Goal: Submit feedback/report problem: Submit feedback/report problem

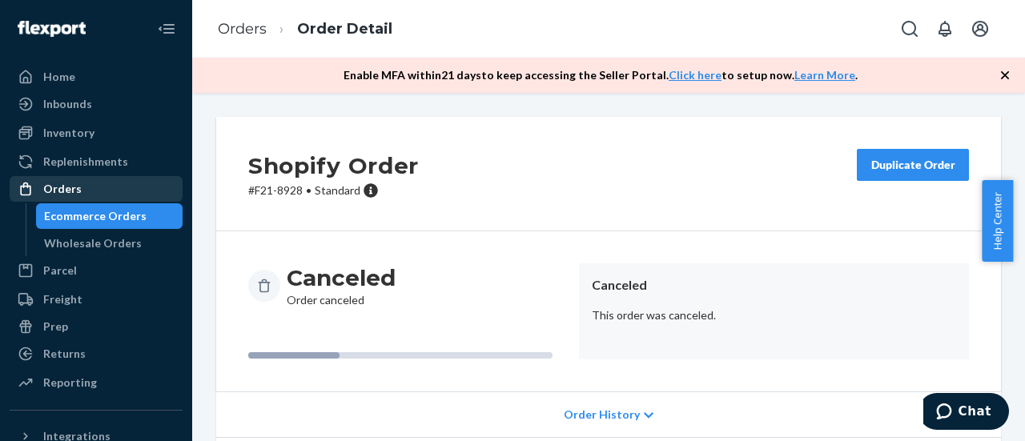
click at [81, 187] on div "Orders" at bounding box center [96, 189] width 170 height 22
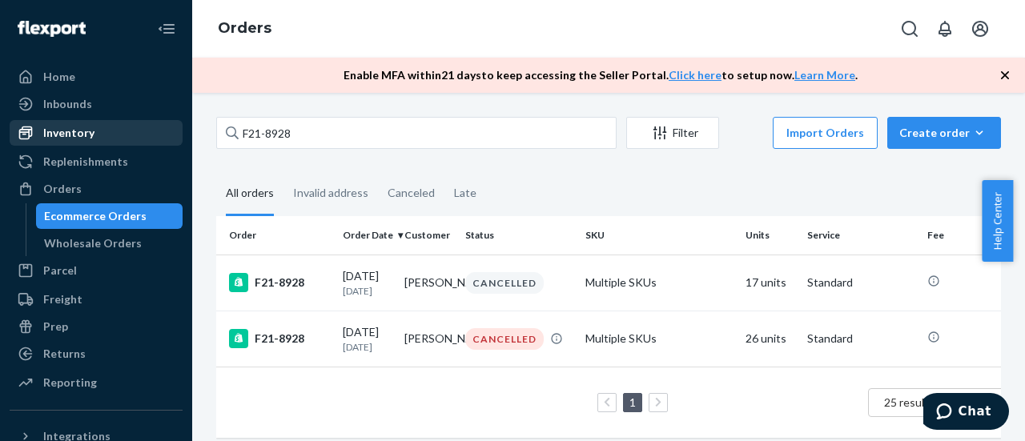
click at [79, 140] on div "Inventory" at bounding box center [68, 133] width 51 height 16
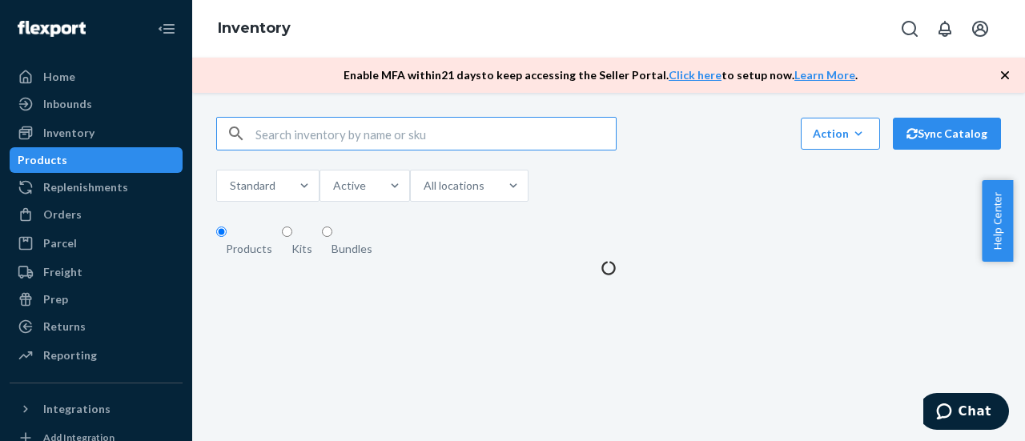
click at [358, 141] on input "text" at bounding box center [435, 134] width 360 height 32
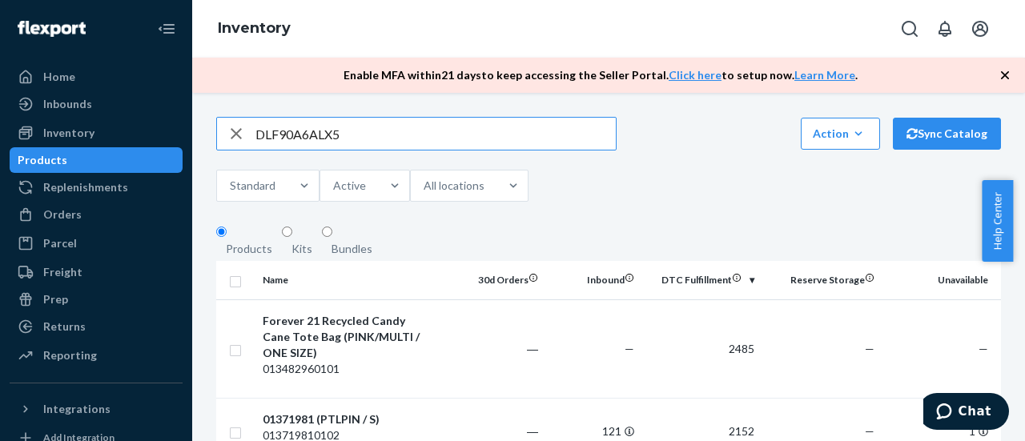
type input "DLF90A6ALX5"
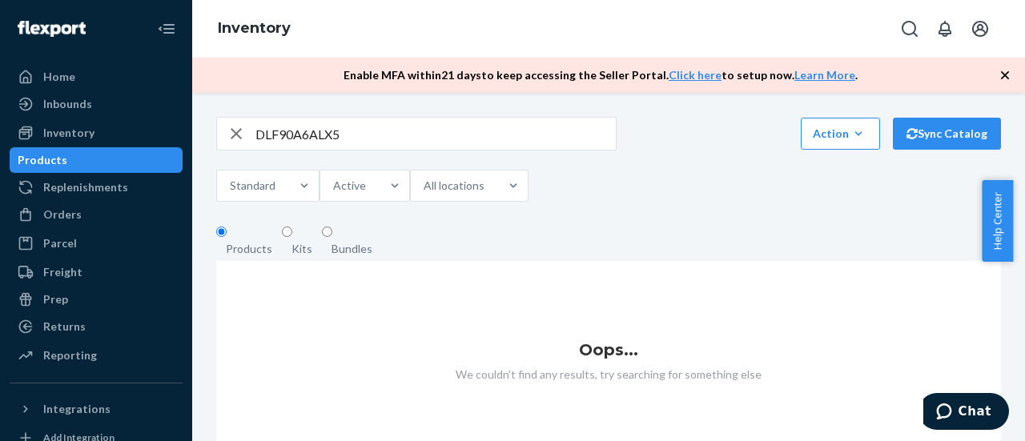
click at [235, 136] on icon "button" at bounding box center [236, 134] width 19 height 32
click at [72, 215] on div "Orders" at bounding box center [62, 215] width 38 height 16
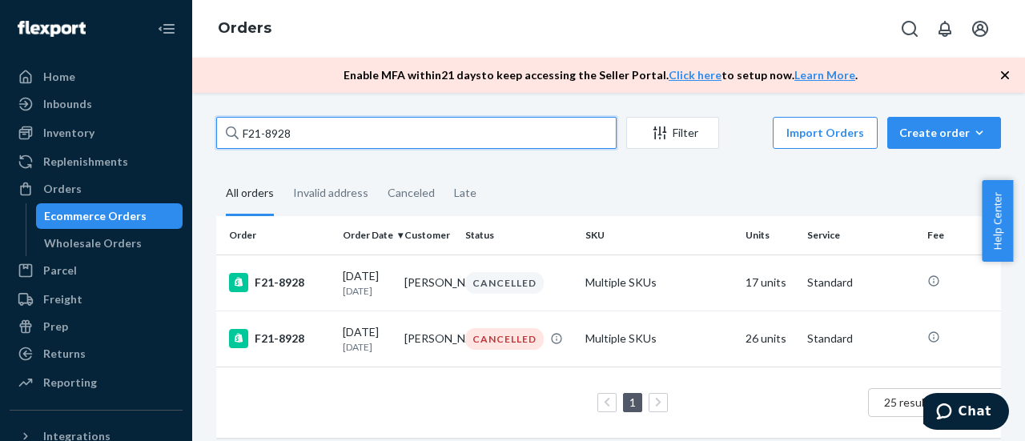
drag, startPoint x: 300, startPoint y: 132, endPoint x: 224, endPoint y: 131, distance: 76.1
click at [224, 131] on input "F21-8928" at bounding box center [416, 133] width 400 height 32
paste input "005"
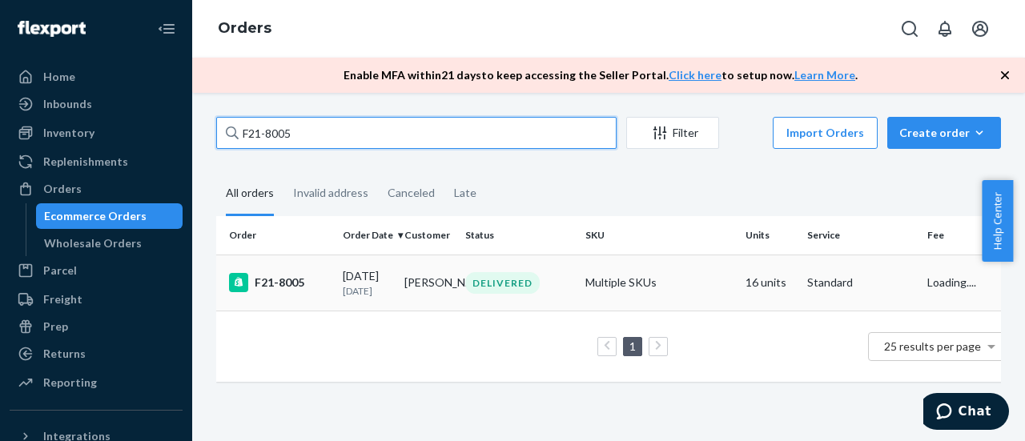
type input "F21-8005"
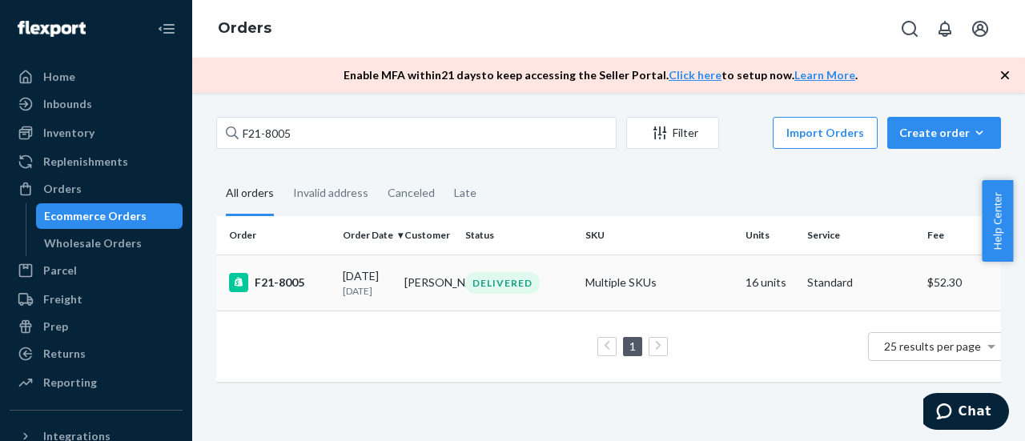
click at [285, 292] on div "F21-8005" at bounding box center [279, 282] width 101 height 19
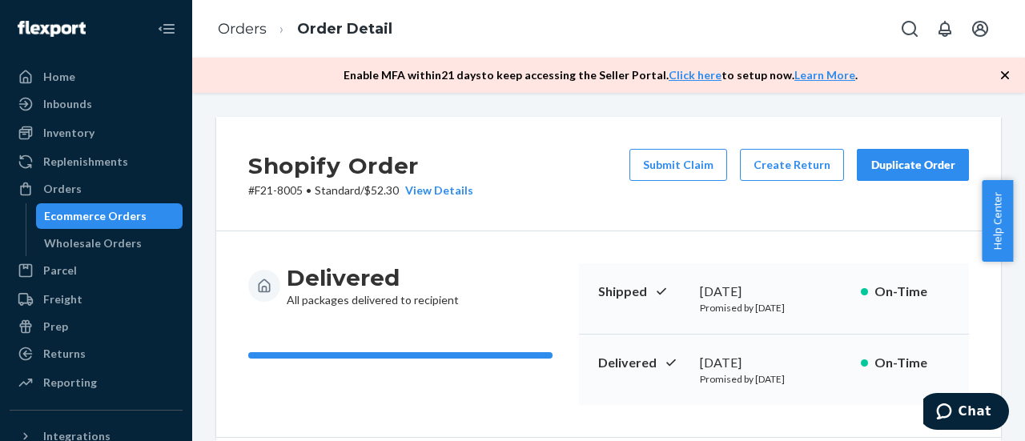
click at [491, 263] on div "Delivered All packages delivered to recipient" at bounding box center [407, 285] width 318 height 45
click at [669, 173] on button "Submit Claim" at bounding box center [678, 165] width 98 height 32
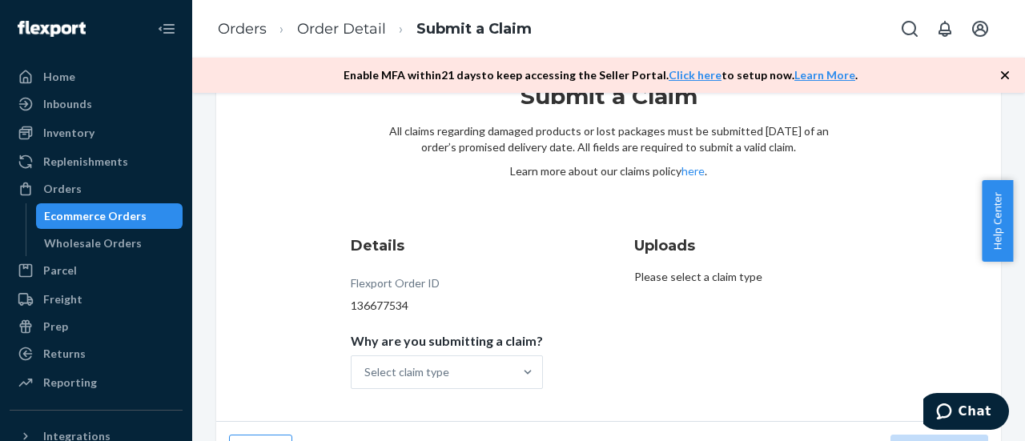
scroll to position [105, 0]
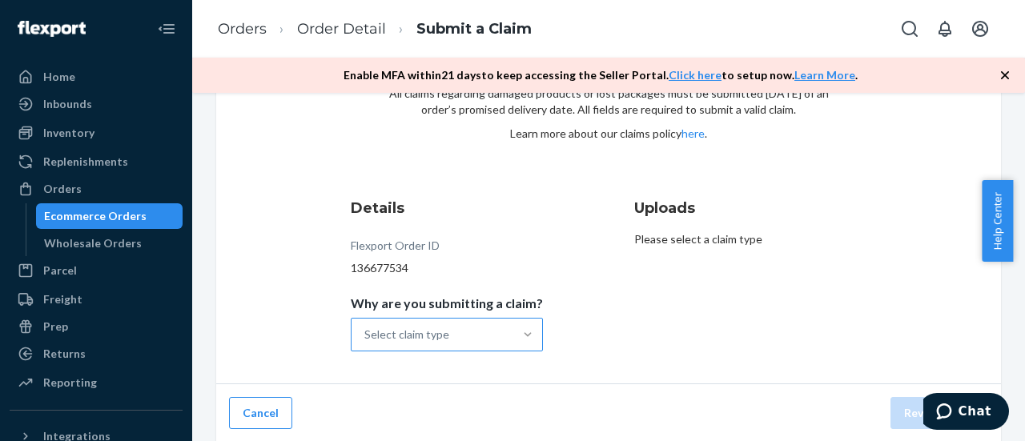
click at [513, 332] on div at bounding box center [527, 335] width 29 height 16
click at [366, 332] on input "Why are you submitting a claim? Select claim type" at bounding box center [365, 335] width 2 height 16
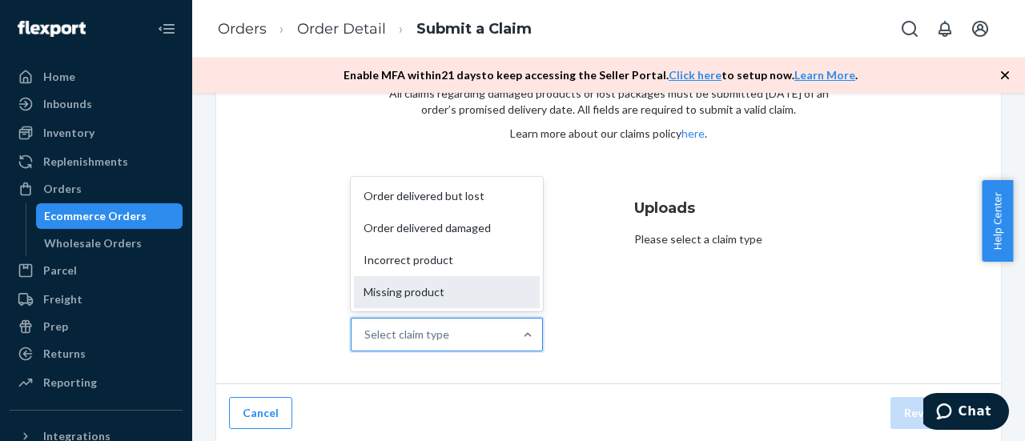
click at [443, 294] on div "Missing product" at bounding box center [447, 292] width 186 height 32
click at [366, 327] on input "Why are you submitting a claim? option Missing product focused, 4 of 4. 4 resul…" at bounding box center [365, 335] width 2 height 16
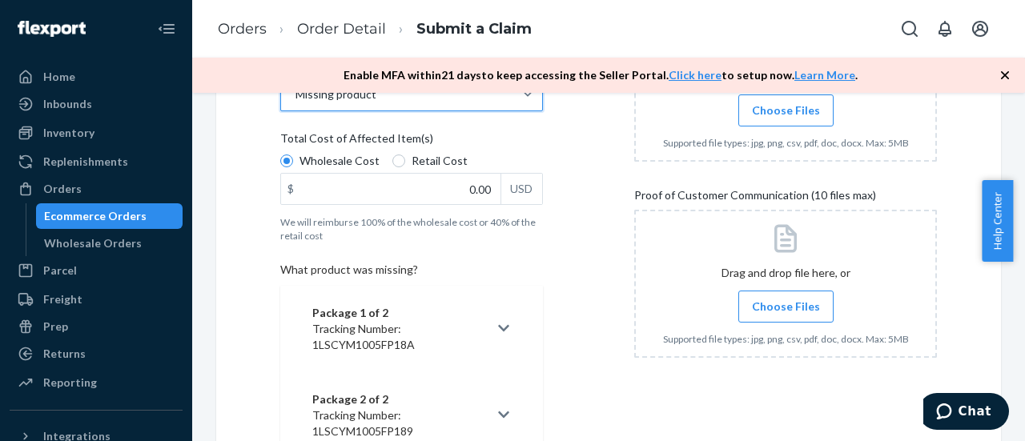
scroll to position [265, 0]
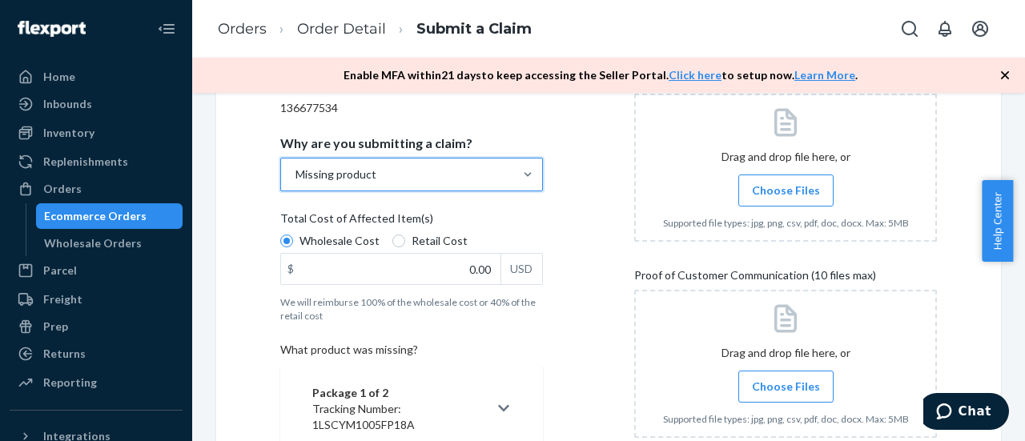
click at [492, 170] on div "Missing product" at bounding box center [397, 174] width 232 height 32
click at [295, 170] on input "Why are you submitting a claim? option Missing product, selected. 0 results ava…" at bounding box center [295, 175] width 2 height 16
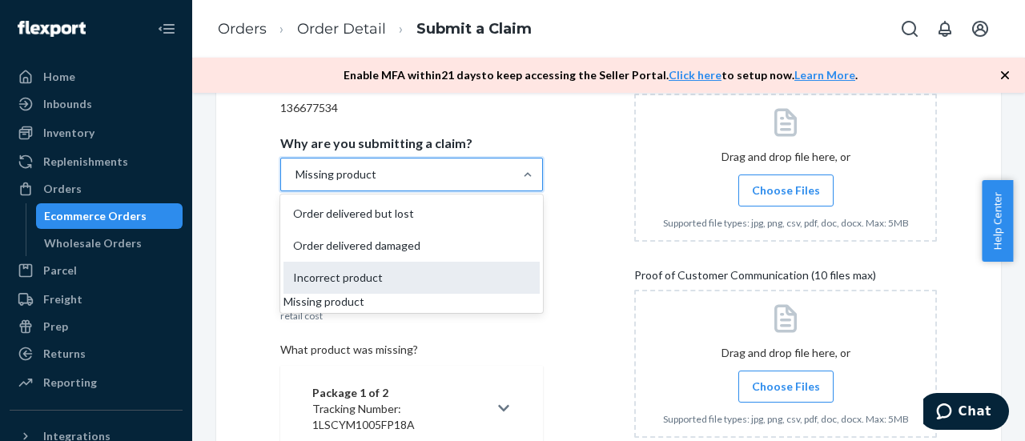
click at [342, 280] on div "Incorrect product" at bounding box center [411, 278] width 256 height 32
click at [295, 183] on input "Why are you submitting a claim? option Missing product, selected. option Incorr…" at bounding box center [295, 175] width 2 height 16
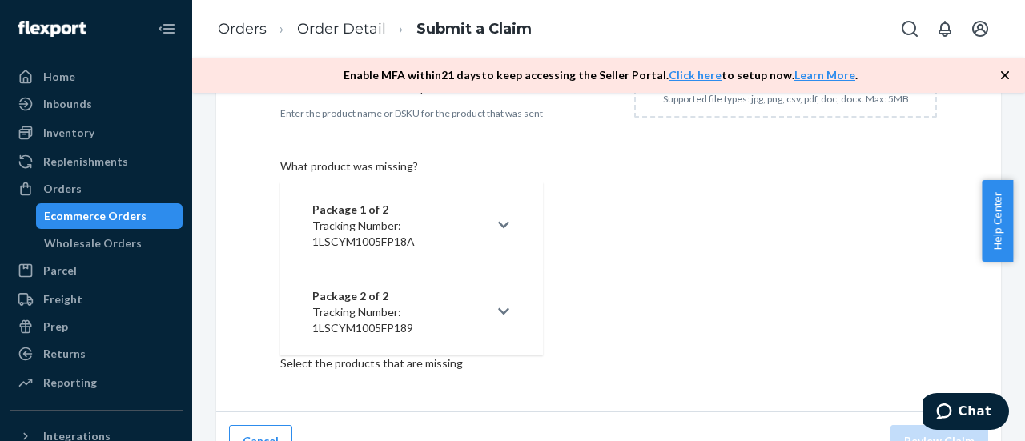
scroll to position [620, 0]
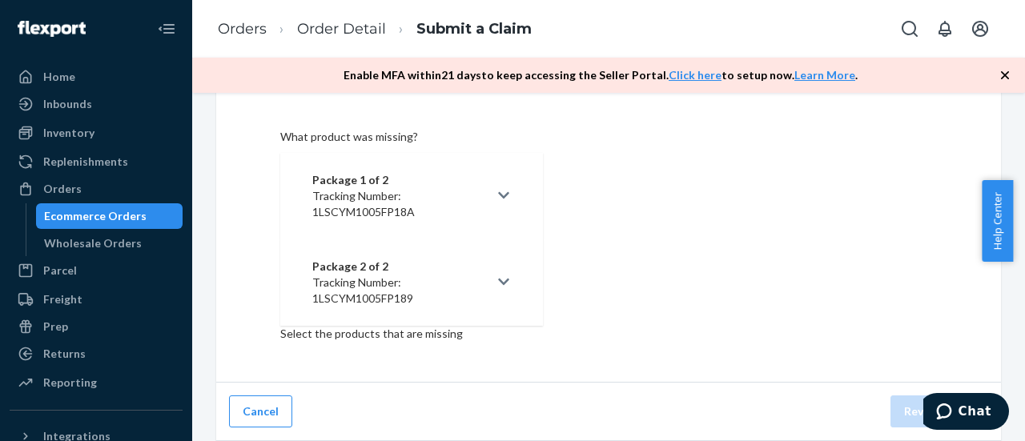
click at [504, 285] on button "Package 2 of 2 Tracking Number: 1LSCYM1005FP189" at bounding box center [411, 282] width 263 height 86
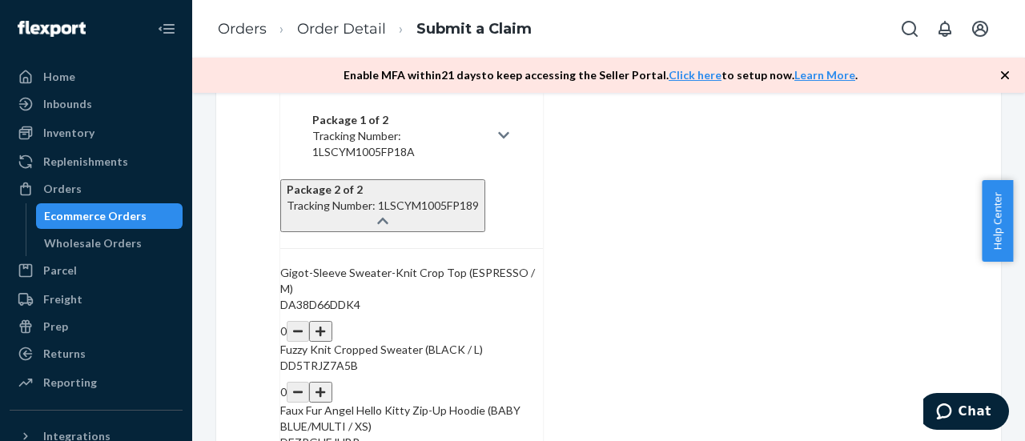
scroll to position [700, 0]
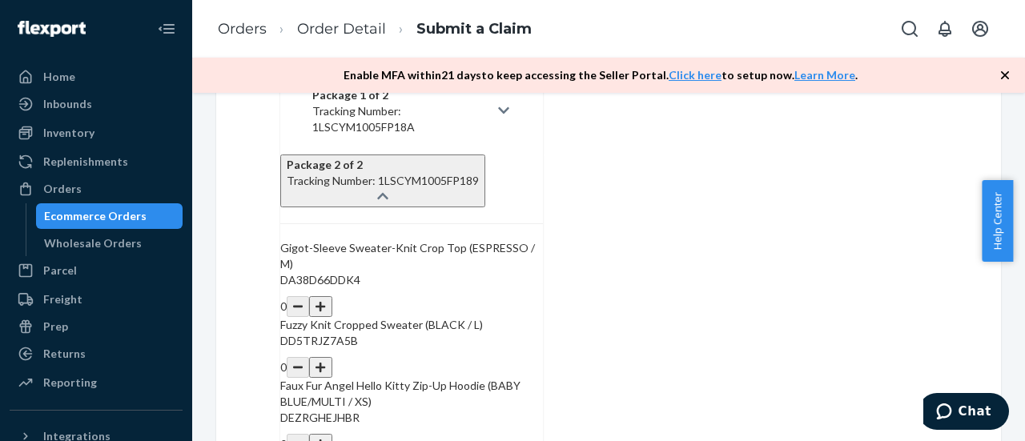
click at [331, 303] on button "button" at bounding box center [320, 306] width 22 height 21
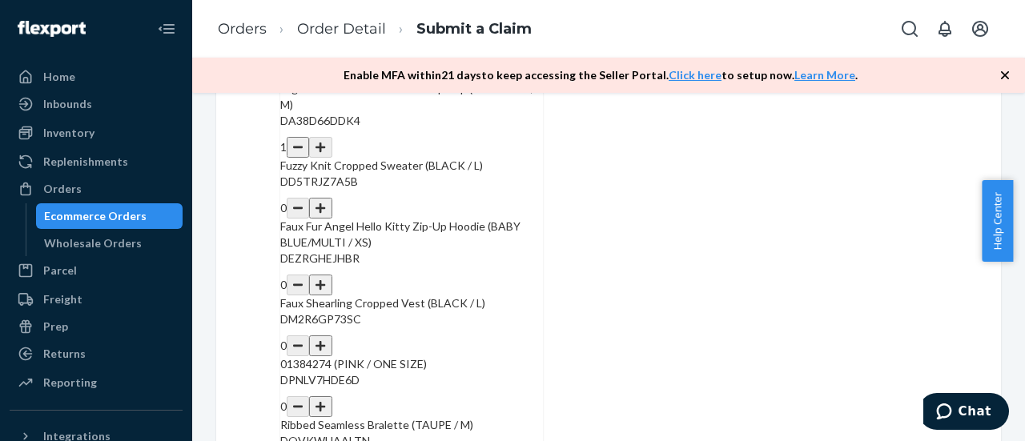
scroll to position [860, 0]
click at [331, 212] on button "button" at bounding box center [320, 207] width 22 height 21
click at [331, 295] on button "button" at bounding box center [320, 284] width 22 height 21
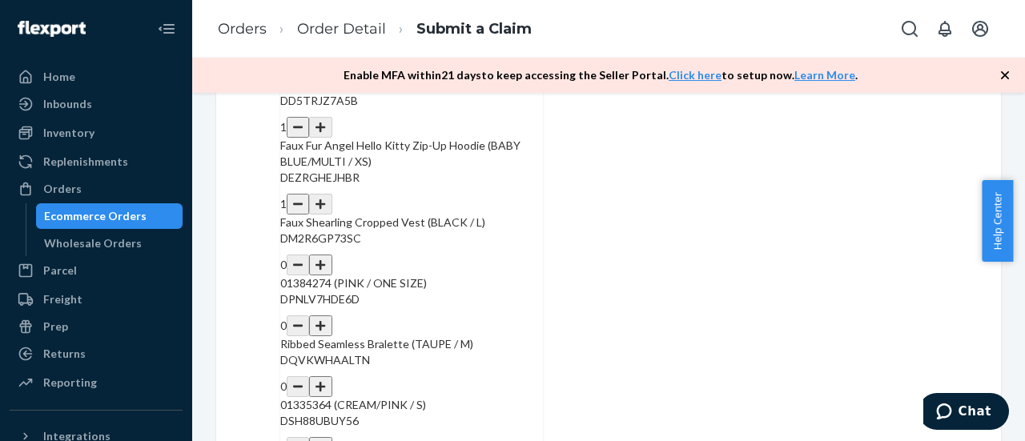
click at [331, 275] on button "button" at bounding box center [320, 265] width 22 height 21
drag, startPoint x: 483, startPoint y: 354, endPoint x: 487, endPoint y: 361, distance: 8.2
click at [331, 336] on button "button" at bounding box center [320, 325] width 22 height 21
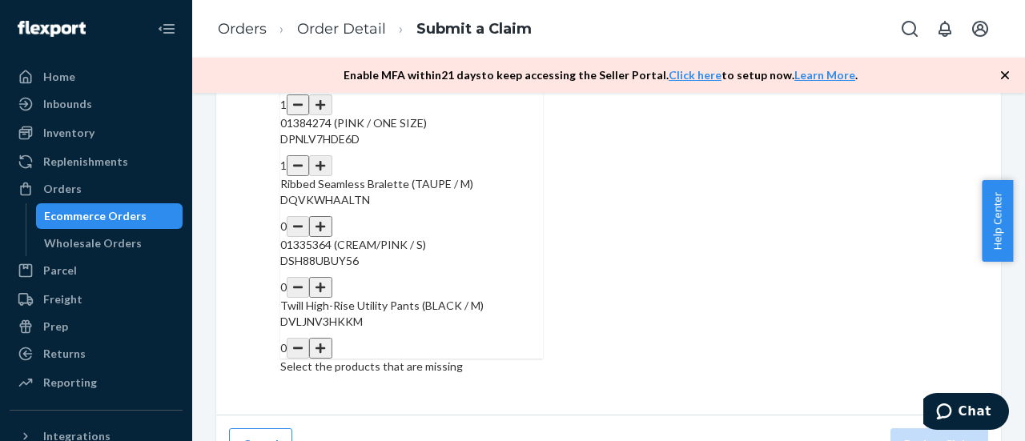
scroll to position [1100, 0]
click at [331, 237] on button "button" at bounding box center [320, 226] width 22 height 21
click at [331, 298] on button "button" at bounding box center [320, 287] width 22 height 21
click at [331, 359] on button "button" at bounding box center [320, 348] width 22 height 21
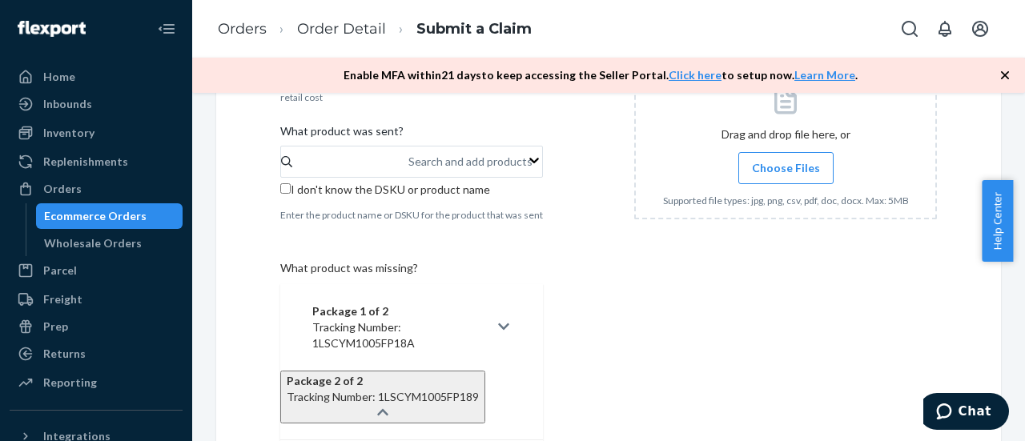
scroll to position [243, 0]
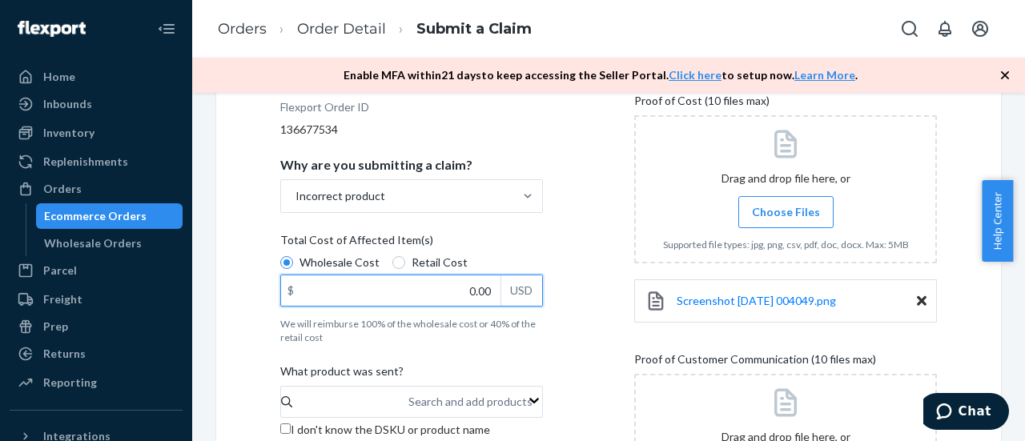
click at [434, 292] on input "0.00" at bounding box center [390, 290] width 219 height 30
type input "66.00"
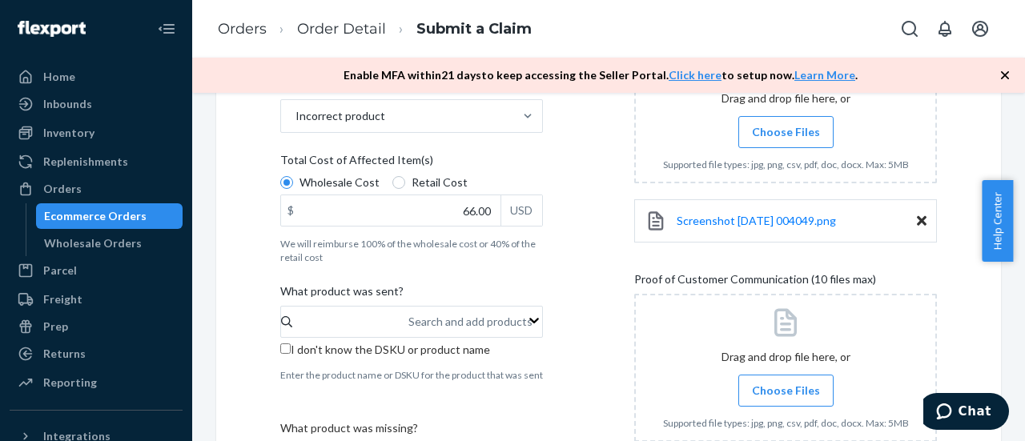
click at [288, 343] on input "I don't know the DSKU or product name" at bounding box center [285, 348] width 10 height 10
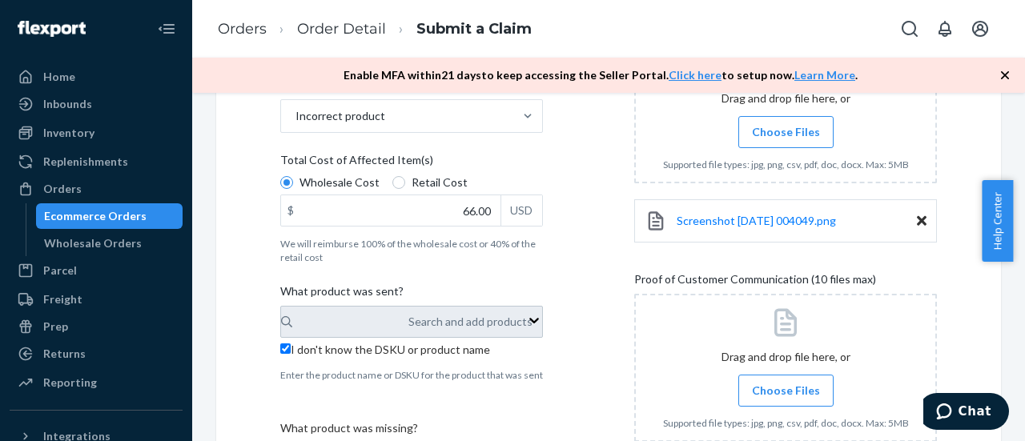
click at [285, 343] on input "I don't know the DSKU or product name" at bounding box center [285, 348] width 10 height 10
checkbox input "false"
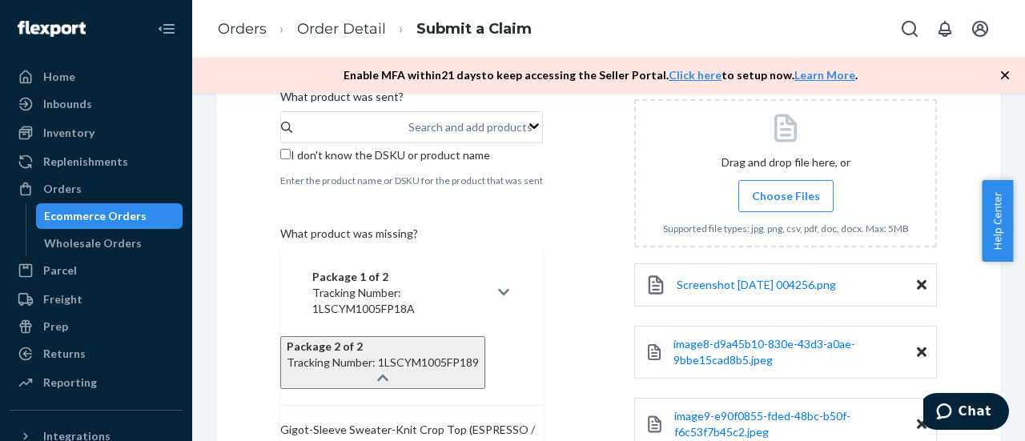
scroll to position [484, 0]
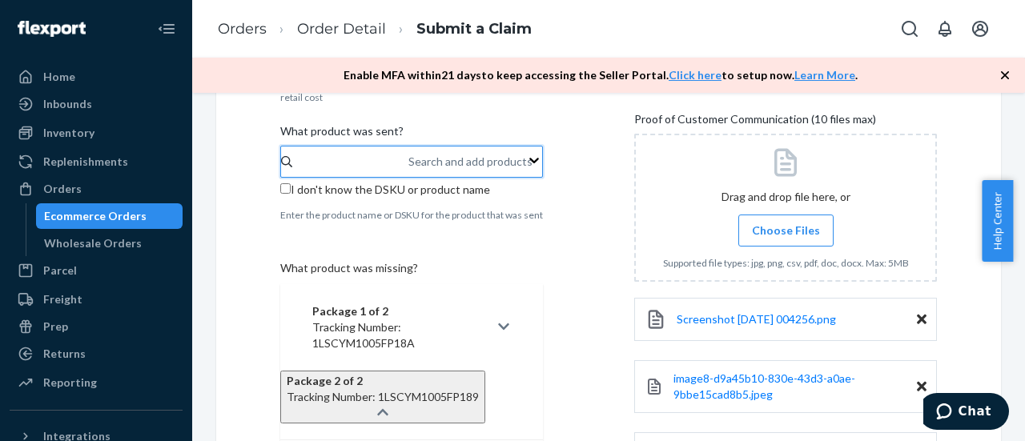
click at [408, 159] on div "Search and add products" at bounding box center [470, 162] width 124 height 16
click at [408, 159] on input "0 results available. Use Up and Down to choose options, press Enter to select t…" at bounding box center [409, 162] width 2 height 16
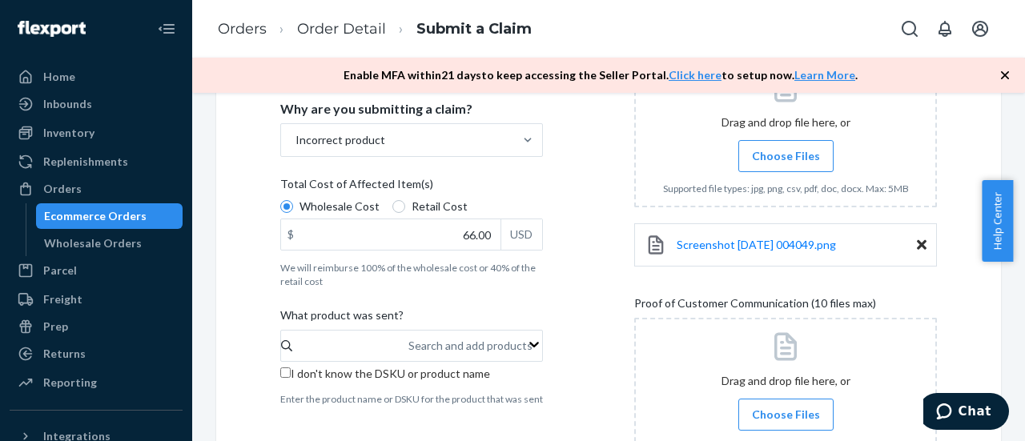
scroll to position [323, 0]
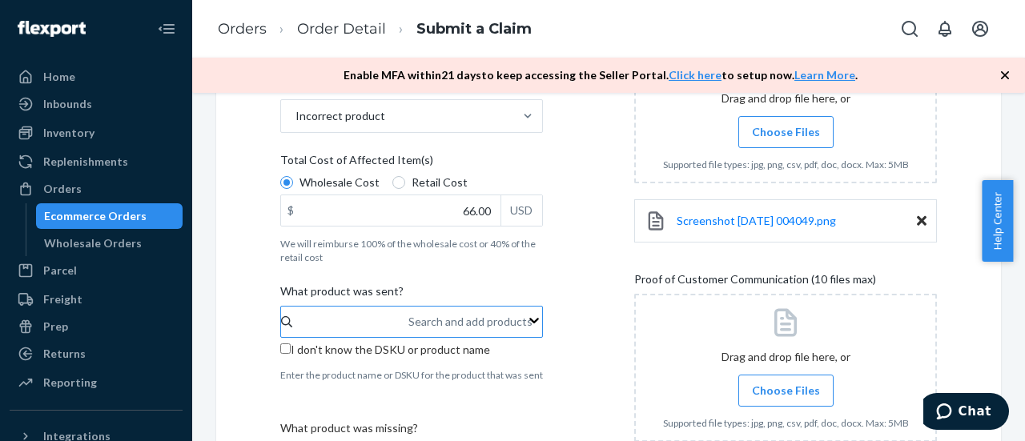
click at [408, 315] on div "Search and add products" at bounding box center [470, 322] width 124 height 16
click at [408, 315] on input "Search and add products" at bounding box center [409, 322] width 2 height 16
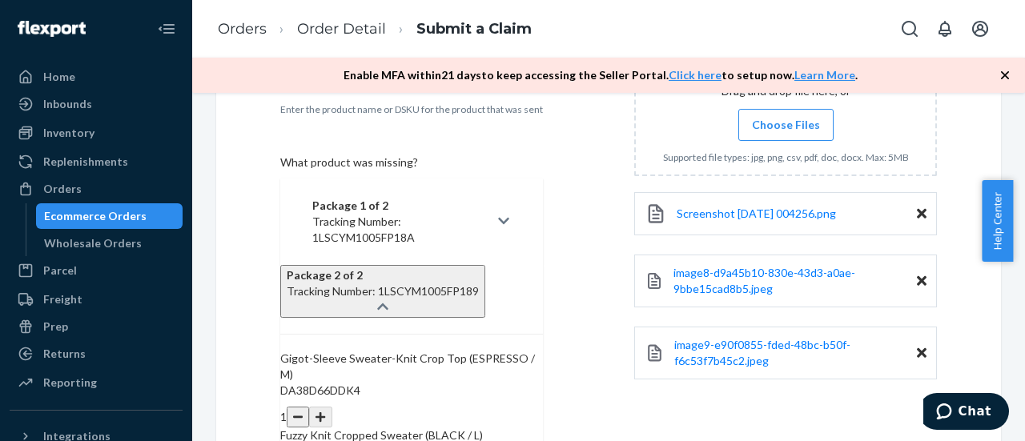
scroll to position [564, 0]
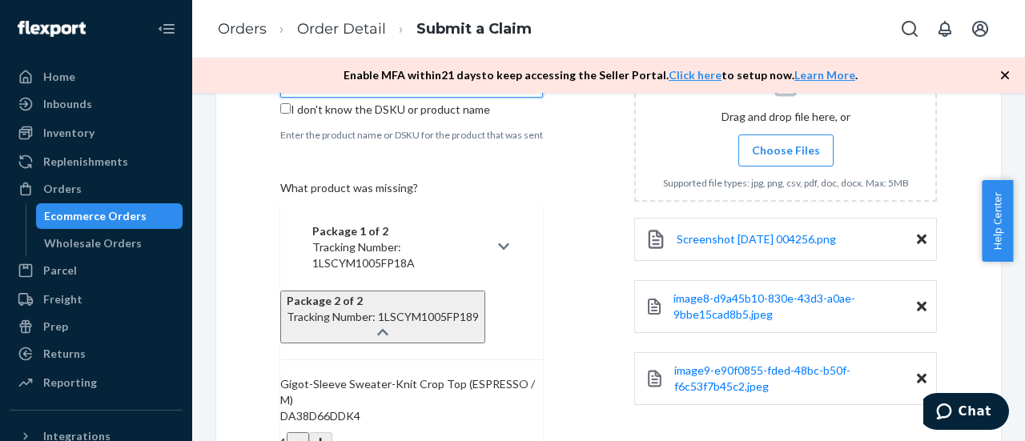
type input "DGH0N1Q2TJA"
click at [594, 230] on div "Details Flexport Order ID 136677534 Why are you submitting a claim? Incorrect p…" at bounding box center [608, 329] width 656 height 1180
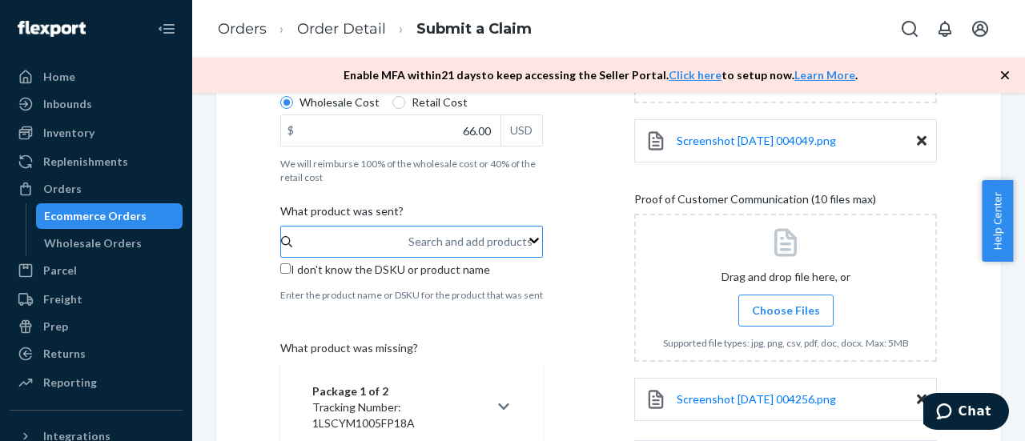
click at [290, 267] on input "I don't know the DSKU or product name" at bounding box center [285, 268] width 10 height 10
checkbox input "true"
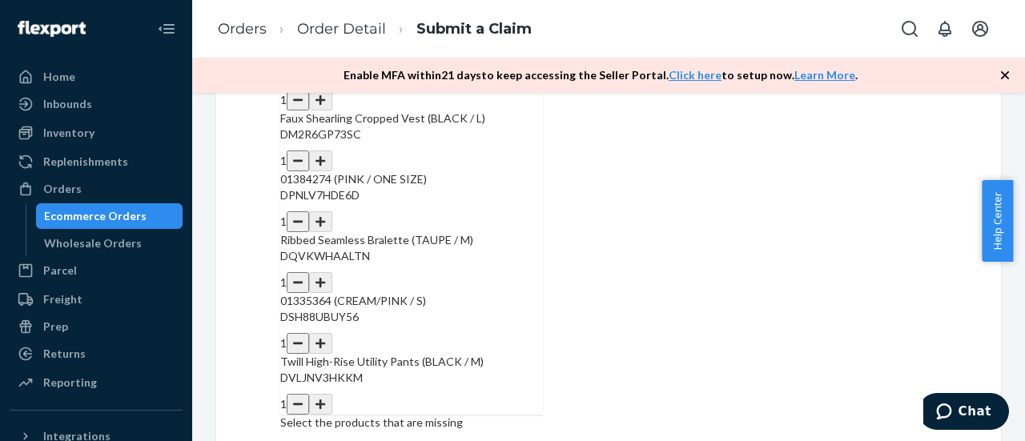
scroll to position [1204, 0]
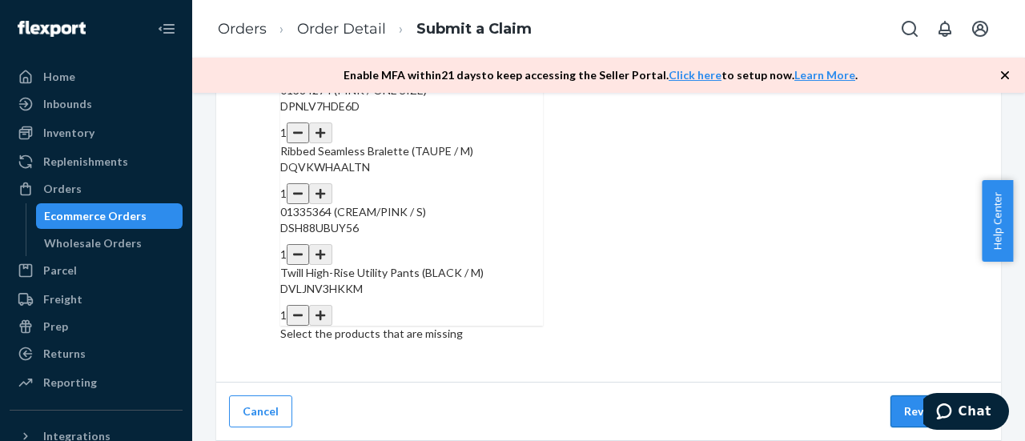
click at [903, 422] on button "Review Claim" at bounding box center [939, 411] width 98 height 32
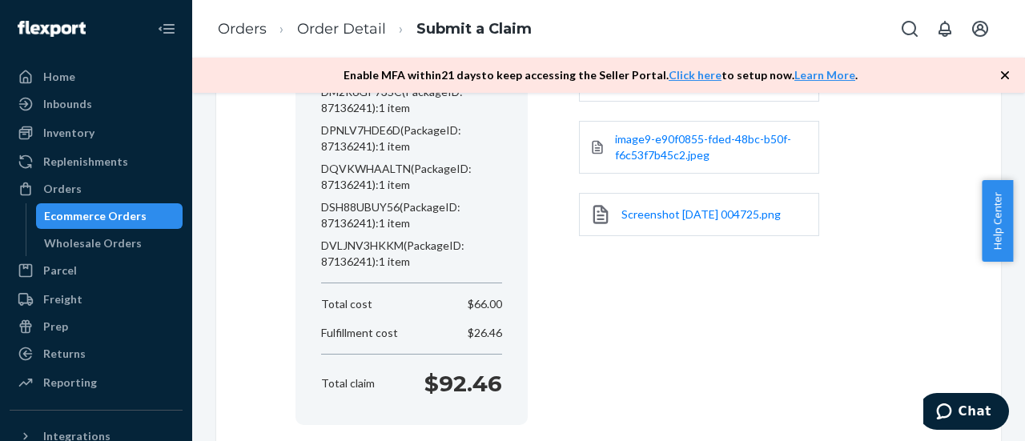
scroll to position [548, 0]
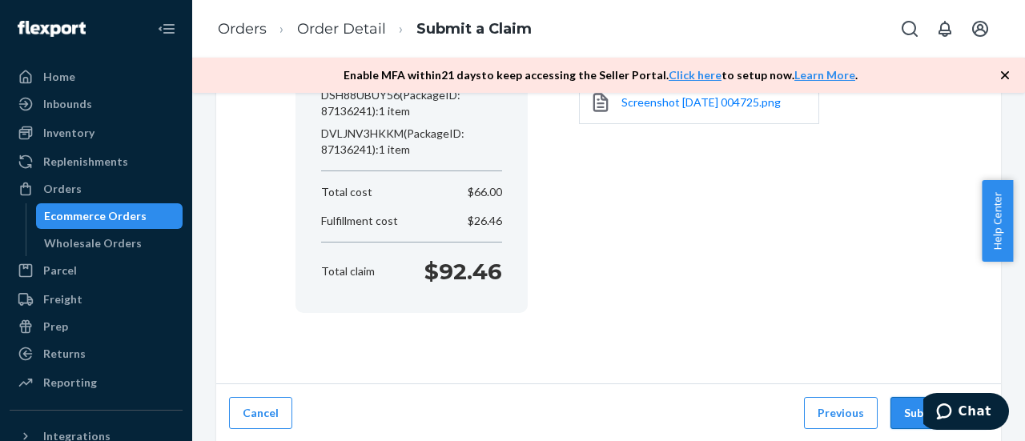
click at [898, 419] on button "Submit Claim" at bounding box center [939, 413] width 98 height 32
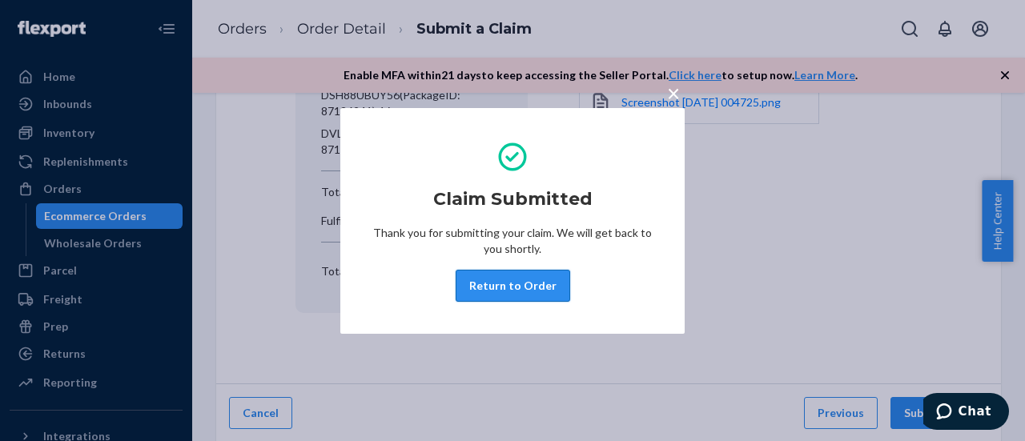
click at [539, 289] on button "Return to Order" at bounding box center [512, 286] width 114 height 32
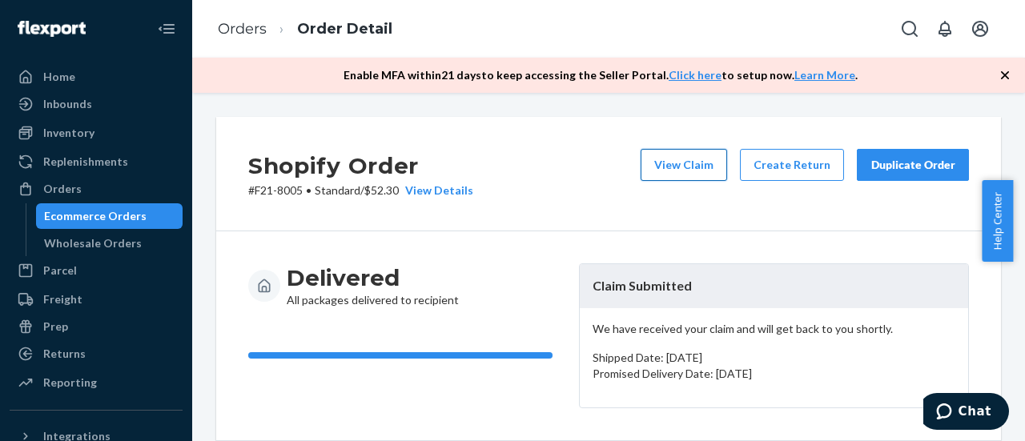
click at [676, 163] on button "View Claim" at bounding box center [683, 165] width 86 height 32
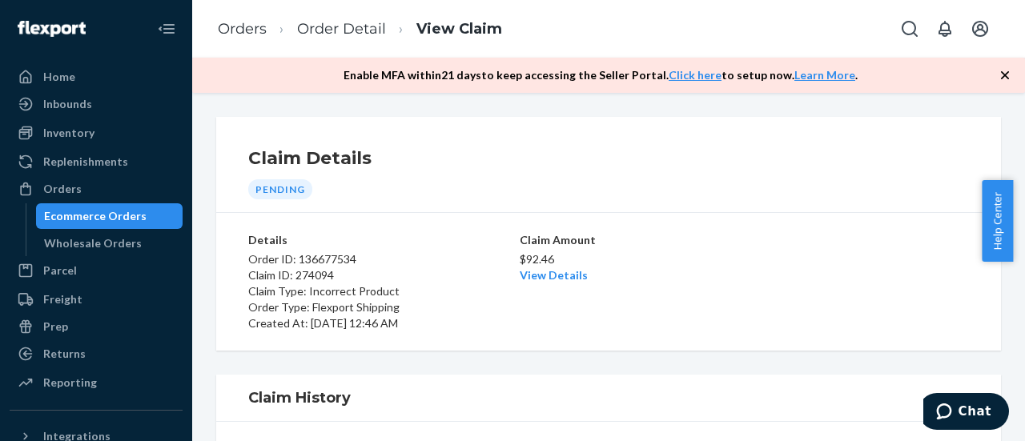
click at [900, 222] on div "Details Order ID: 136677534 Claim ID: 274094 Claim Type: Incorrect Product Orde…" at bounding box center [608, 281] width 720 height 125
drag, startPoint x: 248, startPoint y: 291, endPoint x: 410, endPoint y: 306, distance: 162.3
click at [410, 306] on div "Order ID: 136677534 Claim ID: 274094 Claim Type: Incorrect Product Order Type: …" at bounding box center [382, 289] width 268 height 83
copy div "Claim Type: Incorrect Product Order Type: Flexport Shipping"
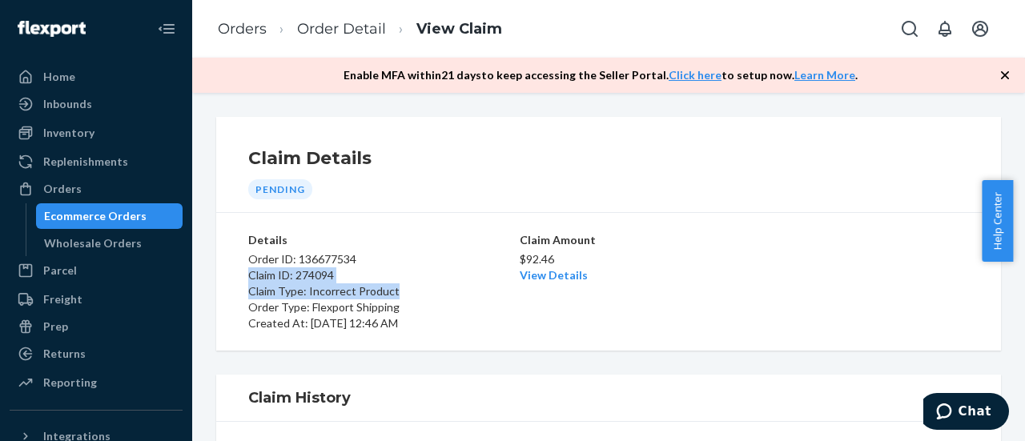
drag, startPoint x: 249, startPoint y: 273, endPoint x: 403, endPoint y: 289, distance: 155.3
click at [403, 289] on div "Order ID: 136677534 Claim ID: 274094 Claim Type: Incorrect Product Order Type: …" at bounding box center [382, 289] width 268 height 83
copy div "Claim ID: 274094 Claim Type: Incorrect Product"
